Goal: Find specific page/section

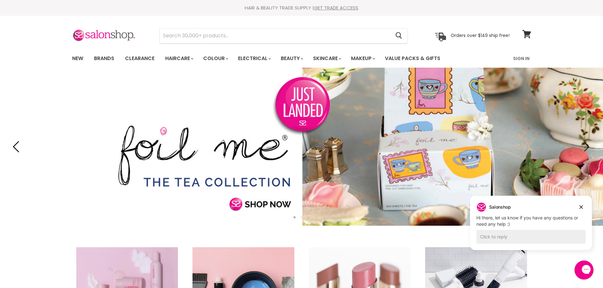
click at [15, 148] on icon "Previous" at bounding box center [17, 146] width 11 height 11
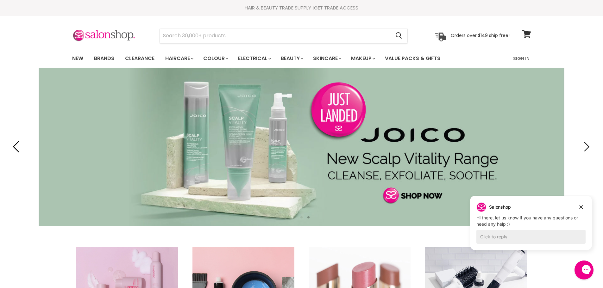
click at [16, 146] on icon "Previous" at bounding box center [17, 146] width 11 height 11
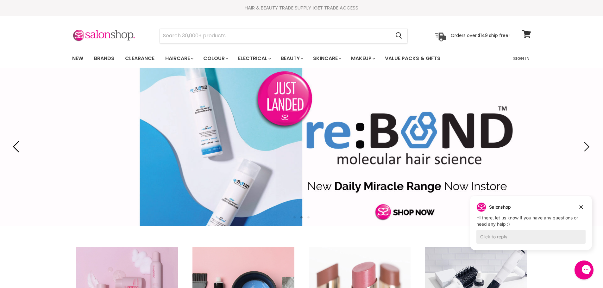
click at [16, 146] on icon "Previous" at bounding box center [17, 146] width 11 height 11
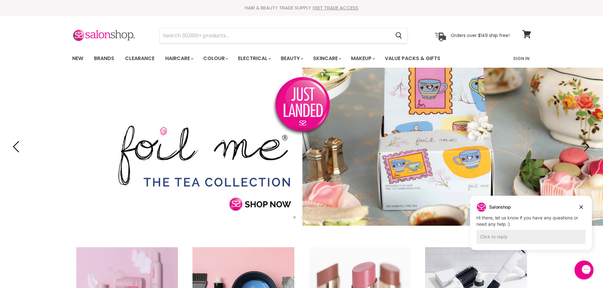
click at [16, 146] on icon "Previous" at bounding box center [17, 146] width 11 height 11
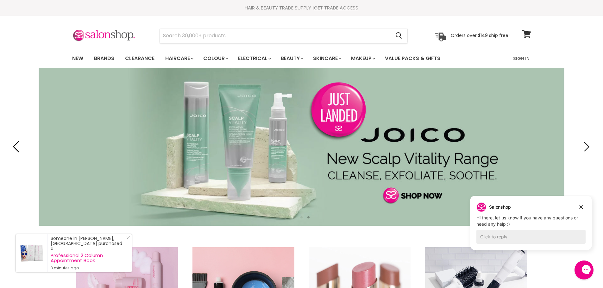
click at [15, 146] on icon "Previous" at bounding box center [16, 146] width 6 height 11
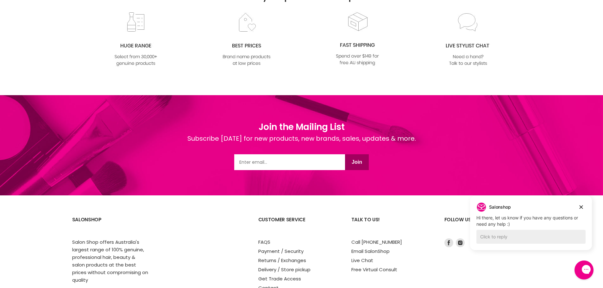
scroll to position [818, 0]
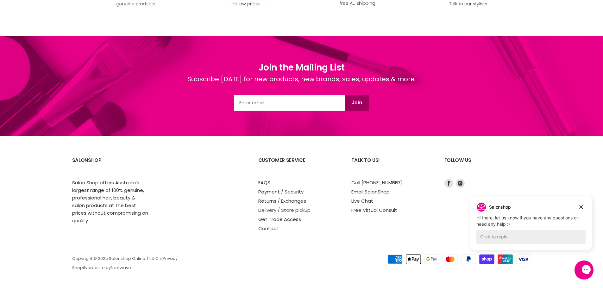
click at [302, 210] on link "Delivery / Store pickup" at bounding box center [284, 210] width 52 height 7
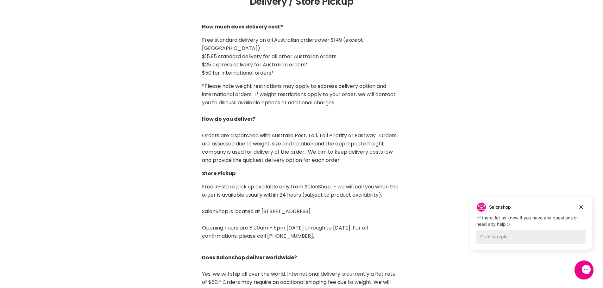
scroll to position [158, 0]
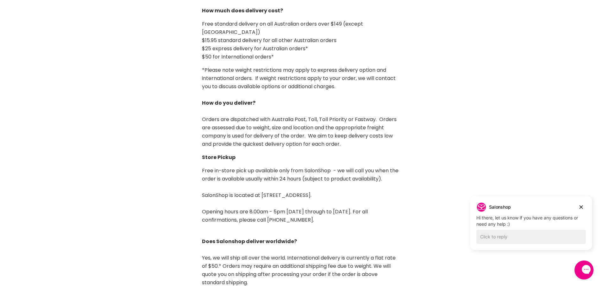
drag, startPoint x: 263, startPoint y: 185, endPoint x: 364, endPoint y: 186, distance: 100.7
click at [364, 186] on p "Free in-store pick up available only from SalonShop - we will call you when the…" at bounding box center [301, 196] width 199 height 58
copy p "1/21 Trinder Ave Maroochydore QLD 4558"
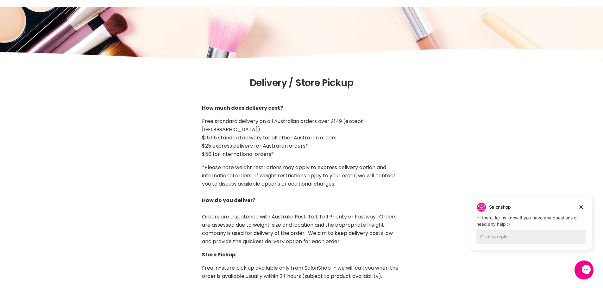
scroll to position [0, 0]
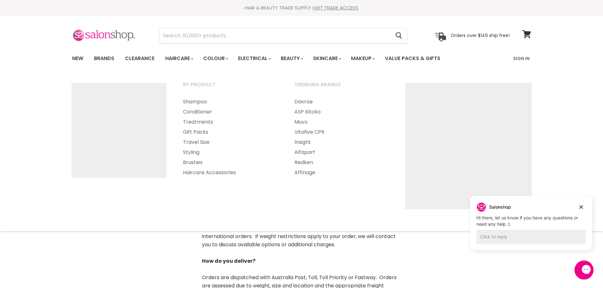
click at [89, 36] on img at bounding box center [103, 35] width 63 height 13
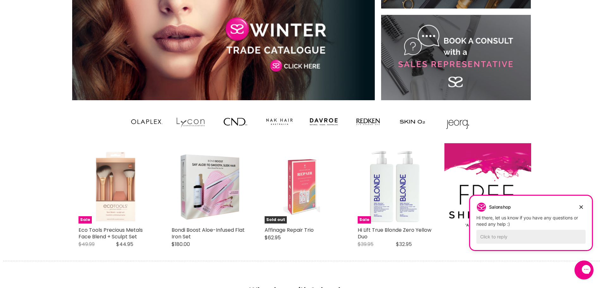
scroll to position [475, 0]
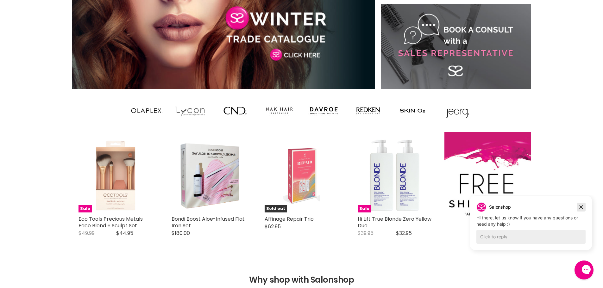
click at [582, 207] on icon "Dismiss campaign" at bounding box center [581, 208] width 6 height 8
